Goal: Task Accomplishment & Management: Manage account settings

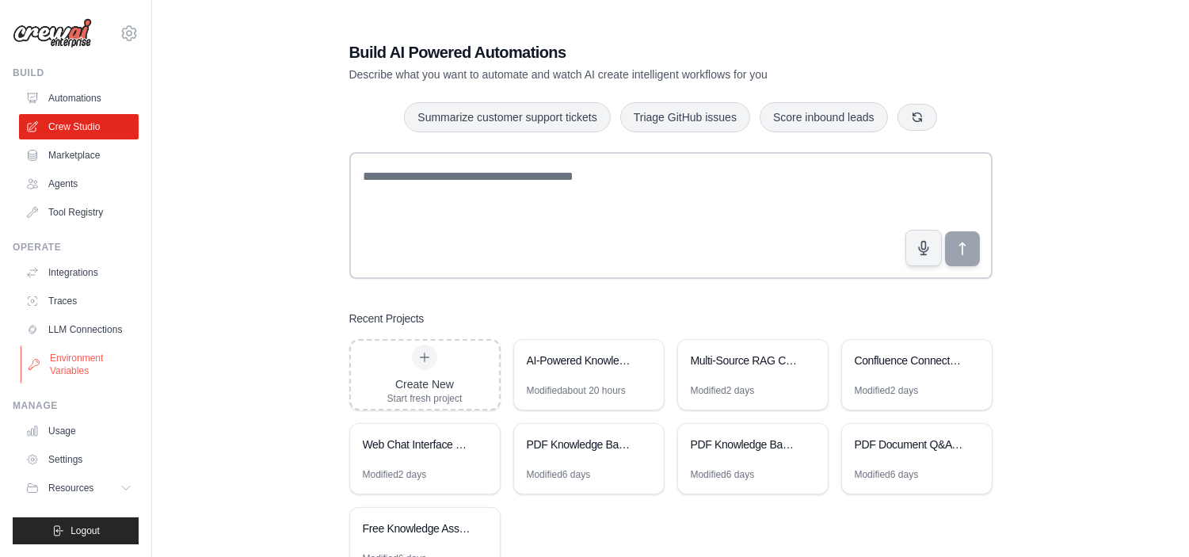
click at [72, 364] on link "Environment Variables" at bounding box center [81, 364] width 120 height 38
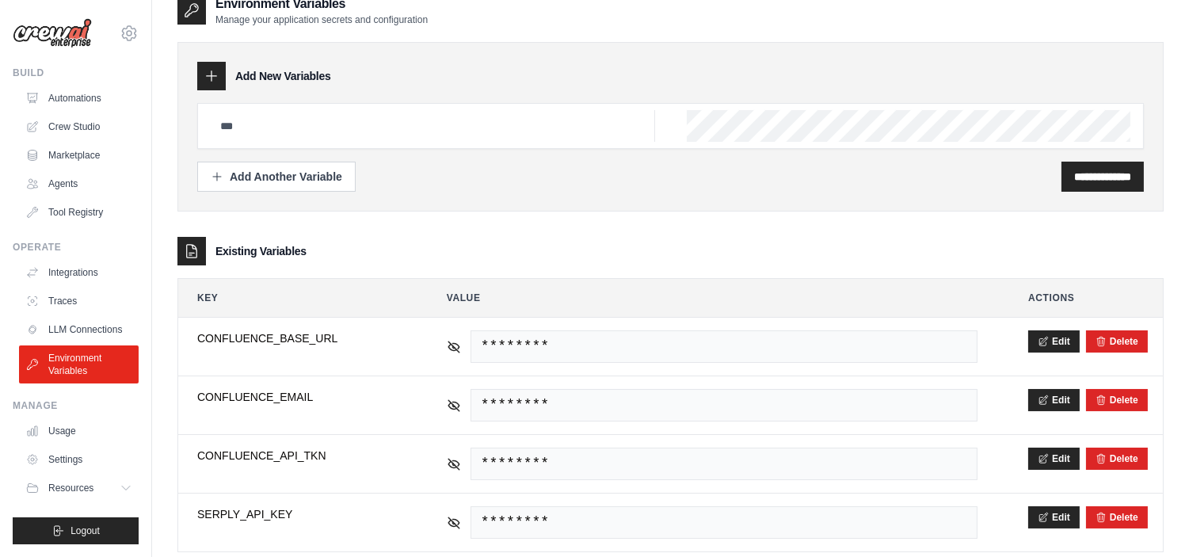
scroll to position [25, 0]
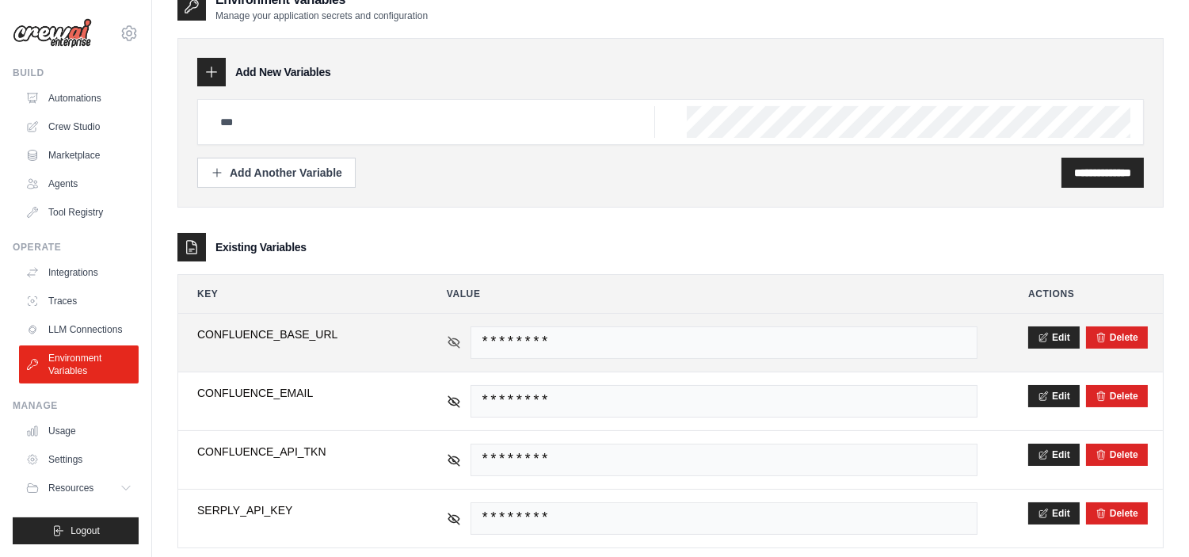
click at [455, 343] on icon at bounding box center [454, 342] width 14 height 14
click at [810, 338] on span "[URL][DOMAIN_NAME]" at bounding box center [724, 342] width 507 height 32
copy tr "[URL][DOMAIN_NAME]"
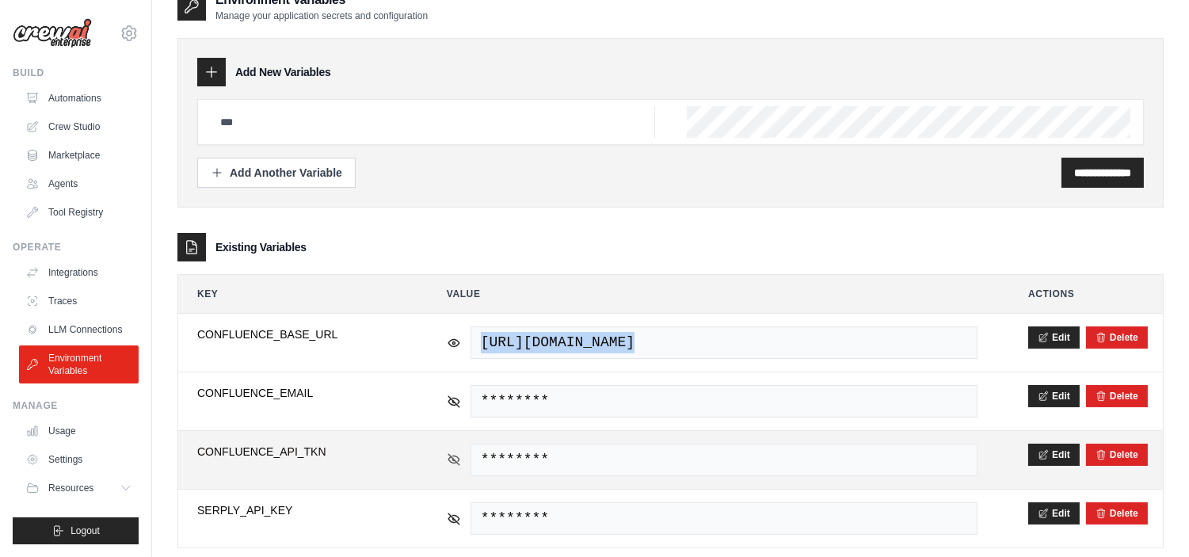
click at [459, 457] on icon at bounding box center [454, 459] width 14 height 14
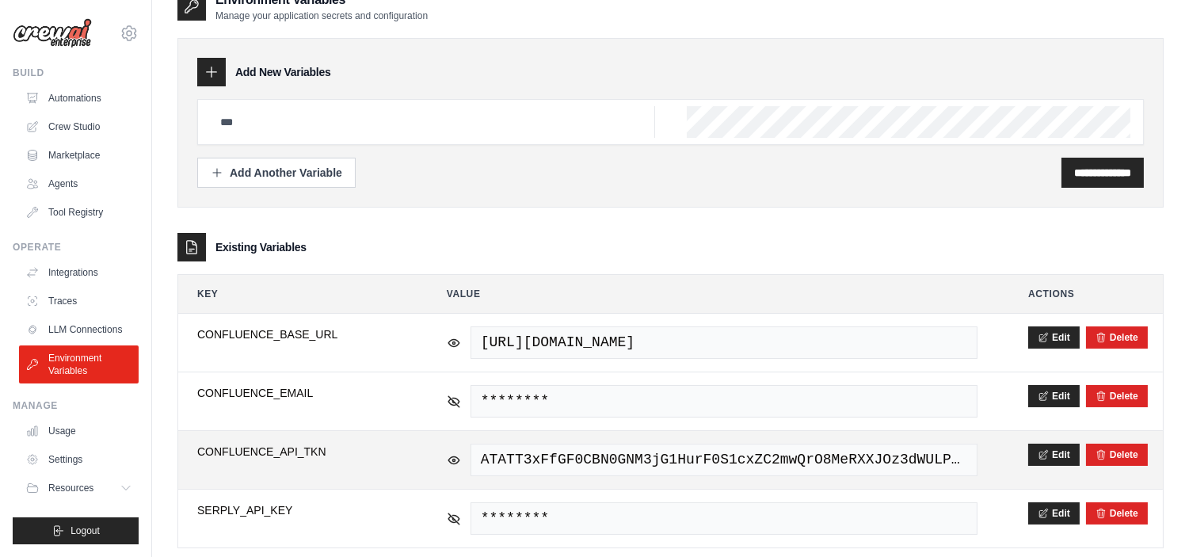
click at [589, 456] on span "ATATT3xFfGF0CBN0GNM3jG1HurF0S1cxZC2mwQrO8MeRXXJOz3dWULP5DAyze7o5X_ZDiNatKAHv3p7…" at bounding box center [724, 460] width 507 height 32
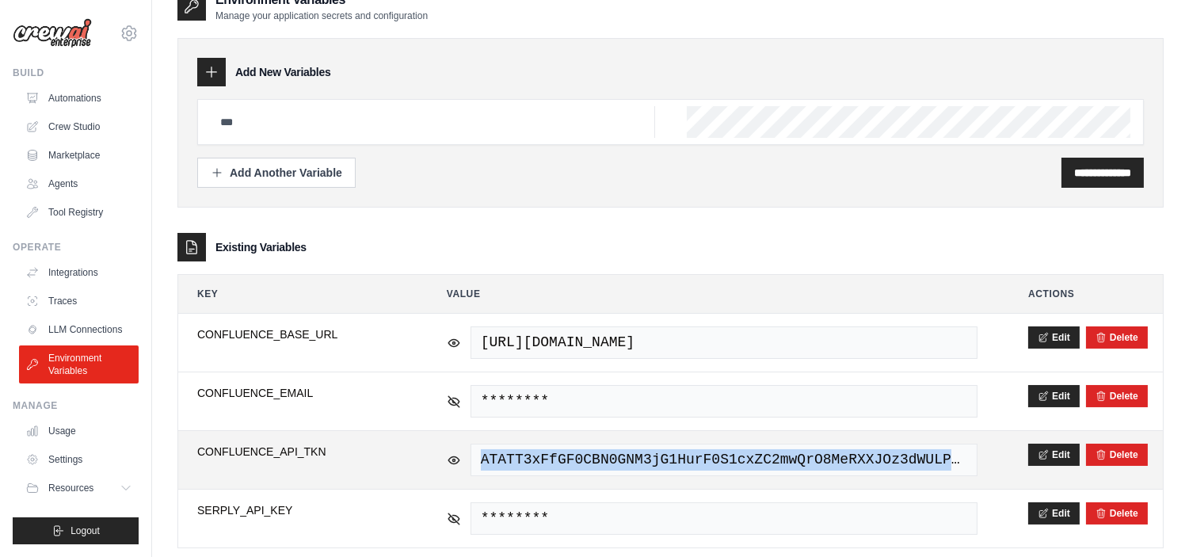
click at [589, 456] on span "ATATT3xFfGF0CBN0GNM3jG1HurF0S1cxZC2mwQrO8MeRXXJOz3dWULP5DAyze7o5X_ZDiNatKAHv3p7…" at bounding box center [724, 460] width 507 height 32
copy tr "ATATT3xFfGF0CBN0GNM3jG1HurF0S1cxZC2mwQrO8MeRXXJOz3dWULP5DAyze7o5X_ZDiNatKAHv3p7…"
click at [852, 468] on span "ATATT3xFfGF0CBN0GNM3jG1HurF0S1cxZC2mwQrO8MeRXXJOz3dWULP5DAyze7o5X_ZDiNatKAHv3p7…" at bounding box center [724, 460] width 507 height 32
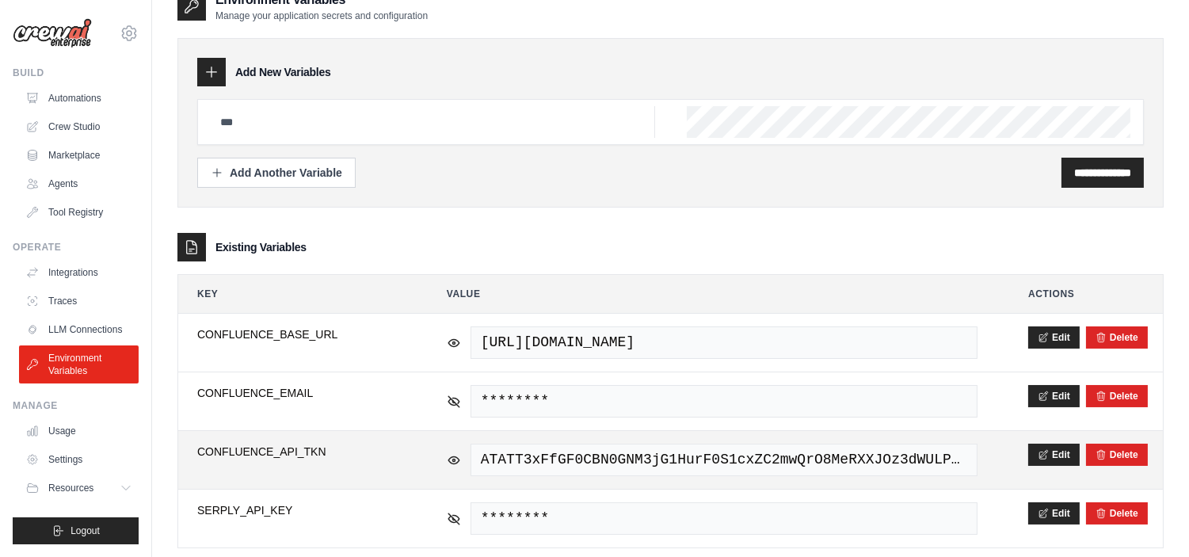
click at [880, 464] on span "ATATT3xFfGF0CBN0GNM3jG1HurF0S1cxZC2mwQrO8MeRXXJOz3dWULP5DAyze7o5X_ZDiNatKAHv3p7…" at bounding box center [724, 460] width 507 height 32
click at [1039, 456] on icon at bounding box center [1043, 453] width 11 height 11
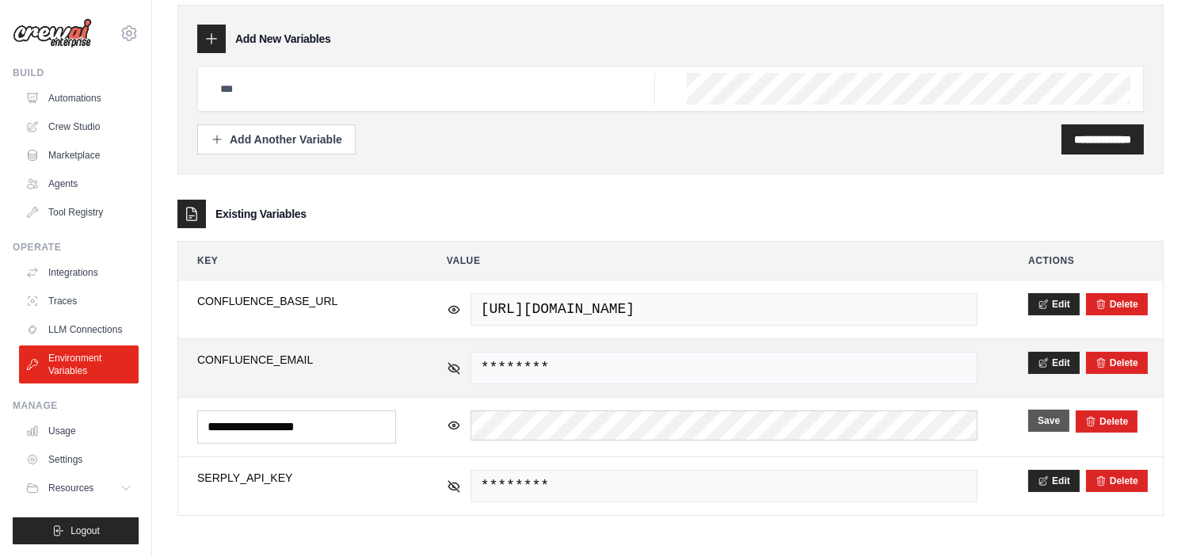
scroll to position [0, 0]
click at [453, 358] on div "********" at bounding box center [712, 368] width 531 height 32
click at [455, 366] on icon at bounding box center [454, 367] width 14 height 14
click at [610, 365] on span "[EMAIL_ADDRESS][DOMAIN_NAME]" at bounding box center [724, 368] width 507 height 32
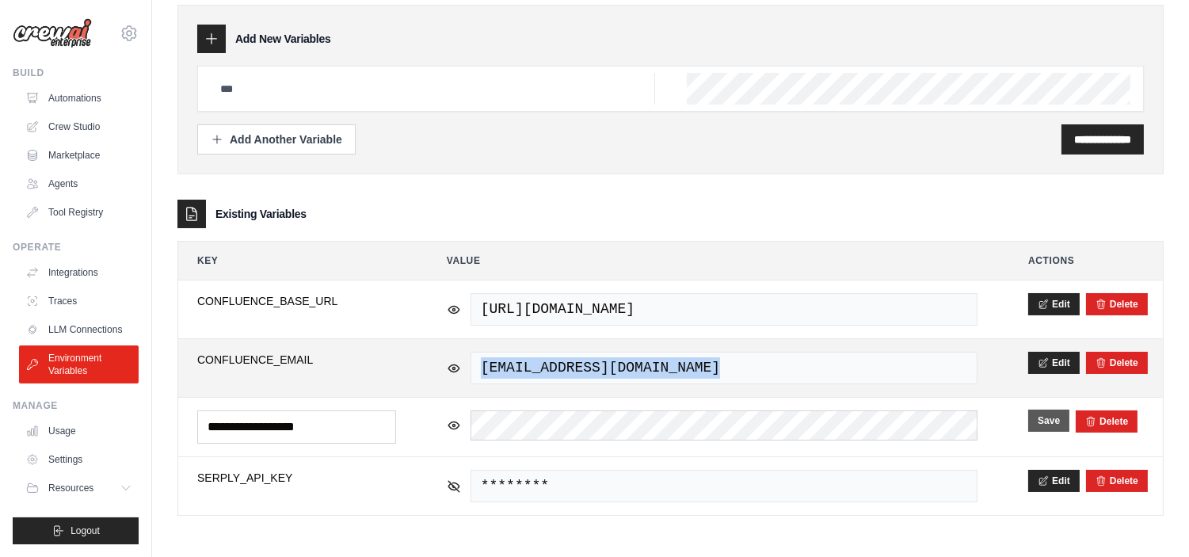
click at [610, 365] on span "[EMAIL_ADDRESS][DOMAIN_NAME]" at bounding box center [724, 368] width 507 height 32
copy tr "[EMAIL_ADDRESS][DOMAIN_NAME]"
